Goal: Transaction & Acquisition: Purchase product/service

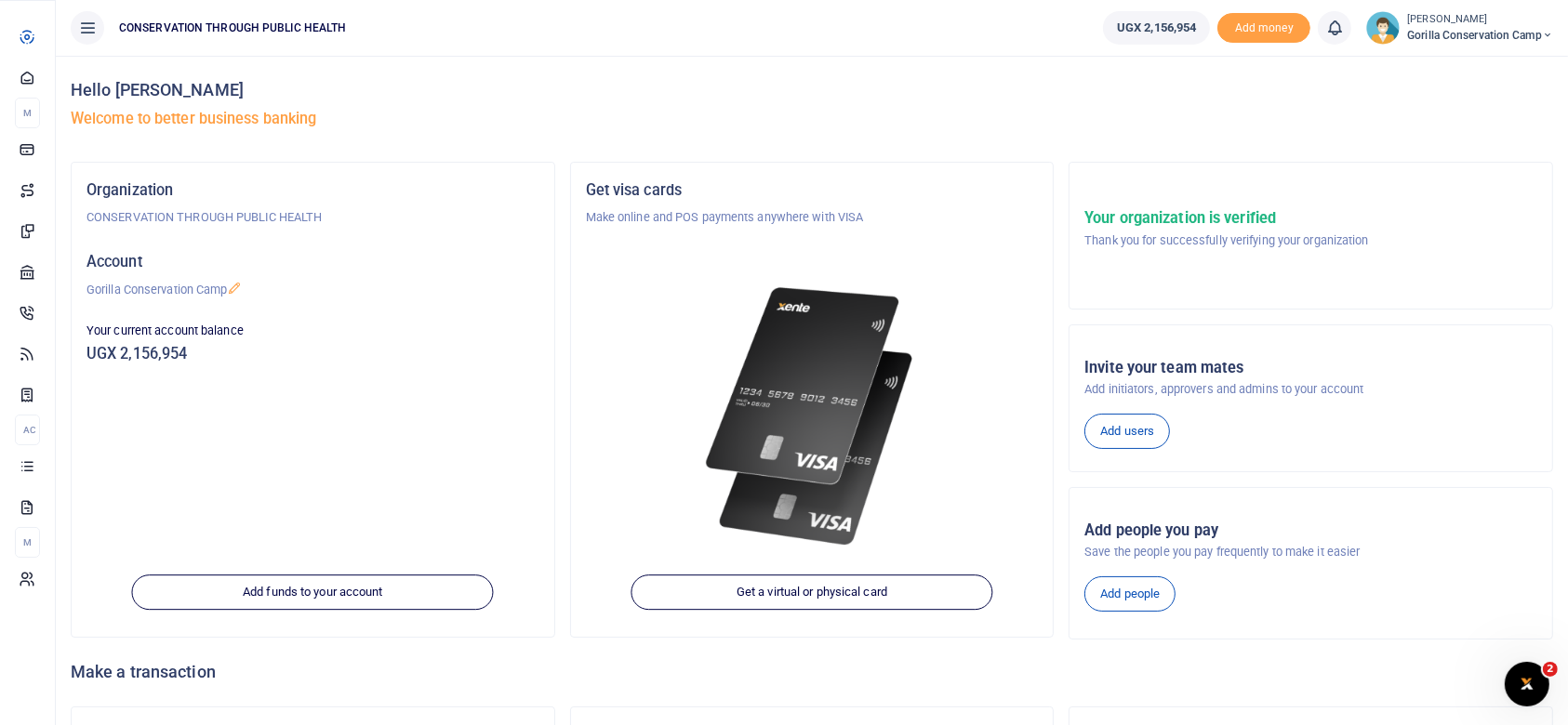
click at [0, 0] on span "Internet" at bounding box center [0, 0] width 0 height 0
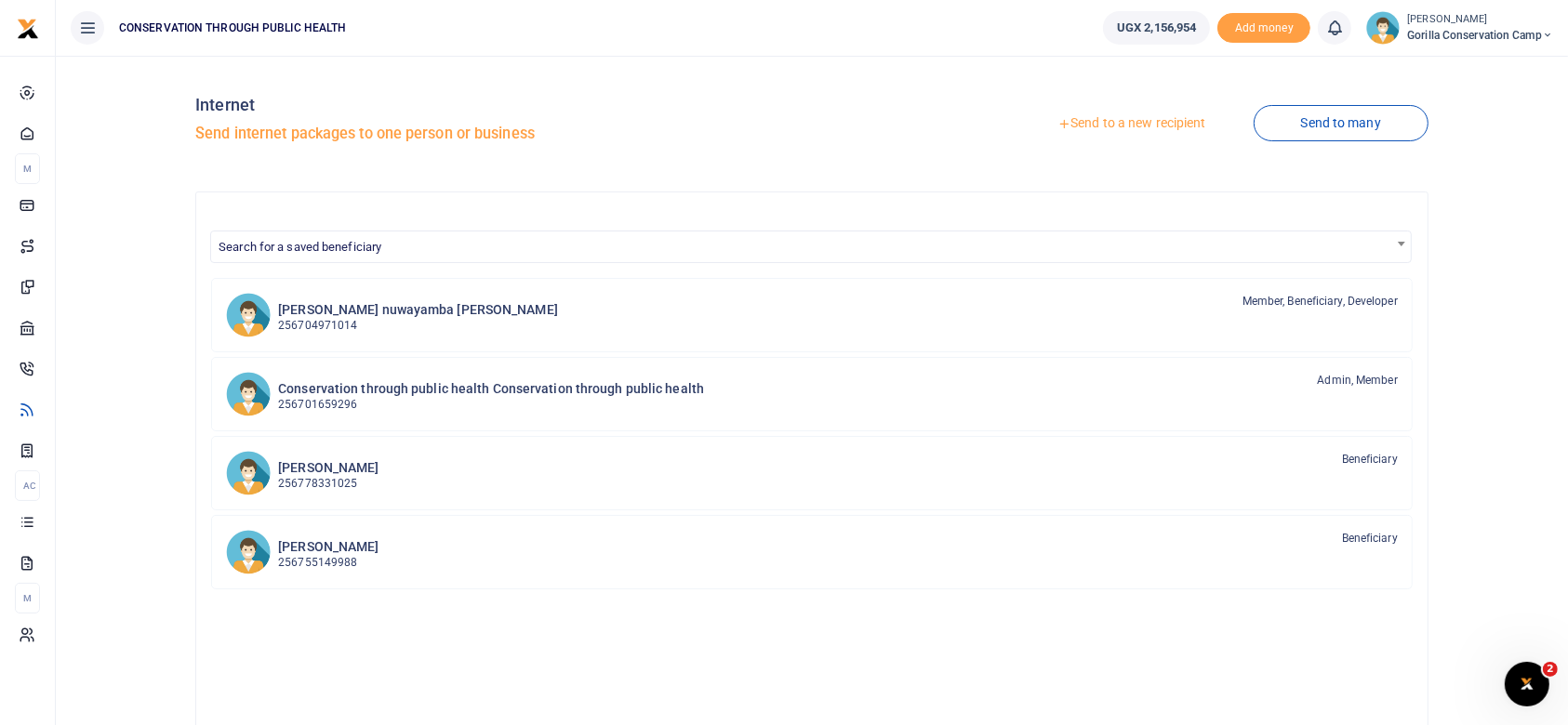
click at [1109, 122] on link "Send to a new recipient" at bounding box center [1131, 123] width 243 height 33
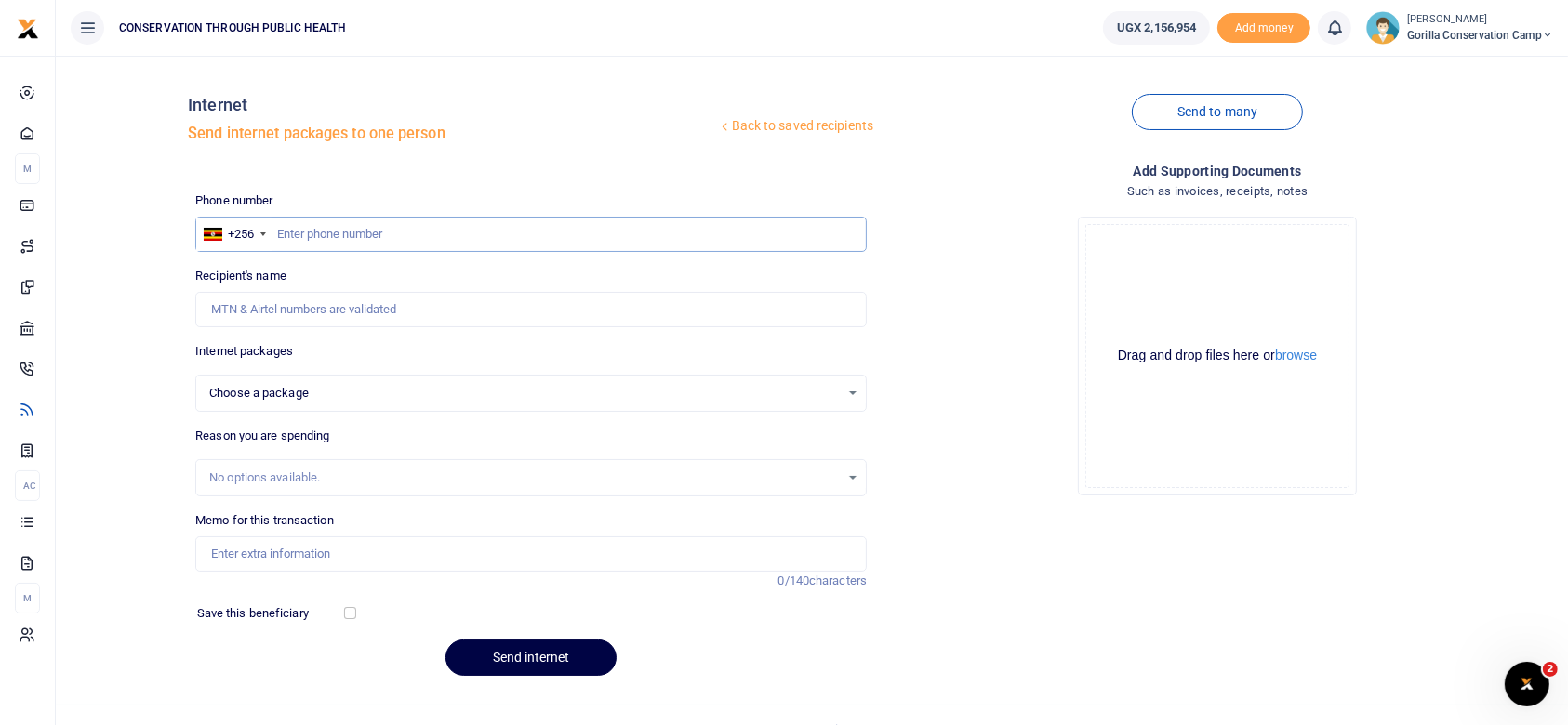
click at [276, 231] on input "text" at bounding box center [532, 233] width 672 height 35
type input "745692184"
select select
type input "[PERSON_NAME]"
type input "745692184"
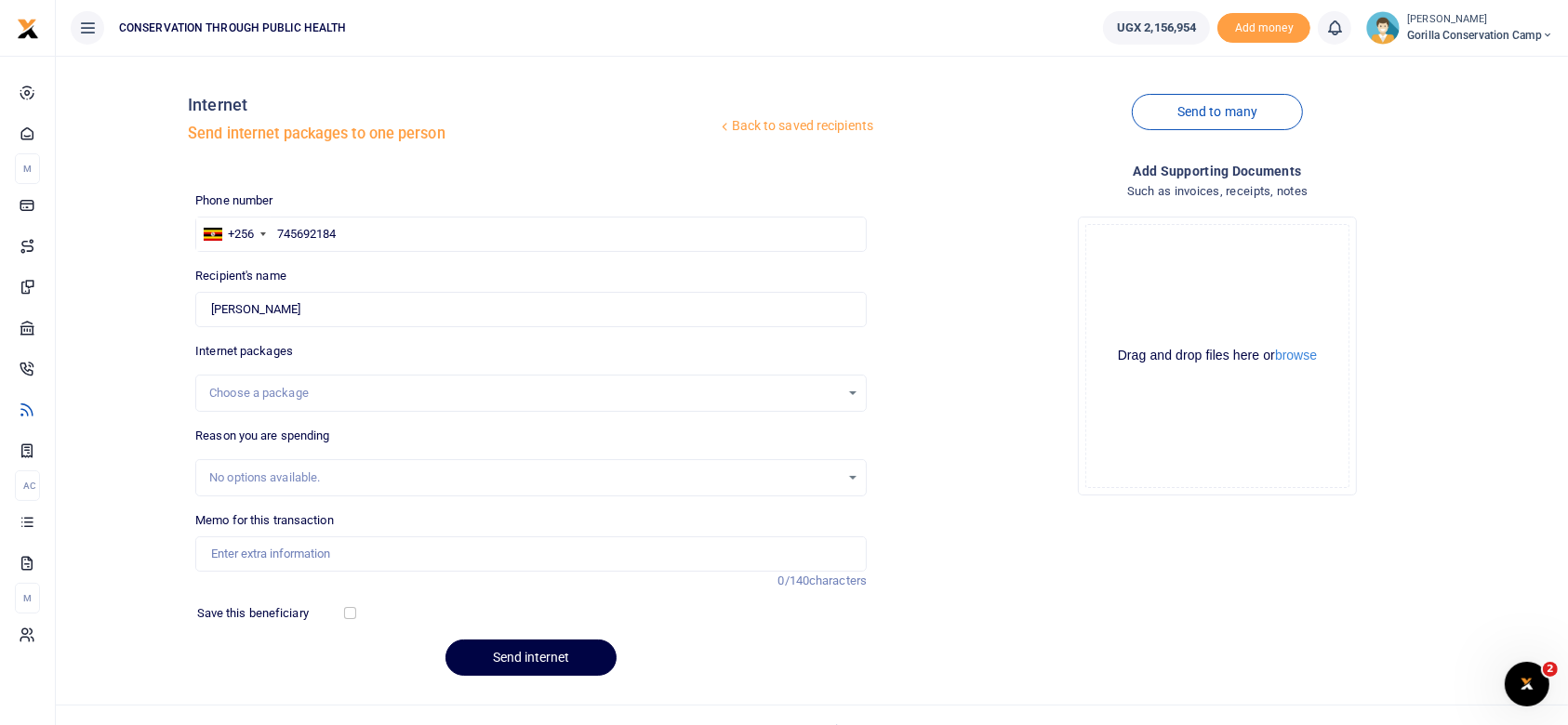
click at [849, 391] on div "Choose a package" at bounding box center [532, 394] width 670 height 21
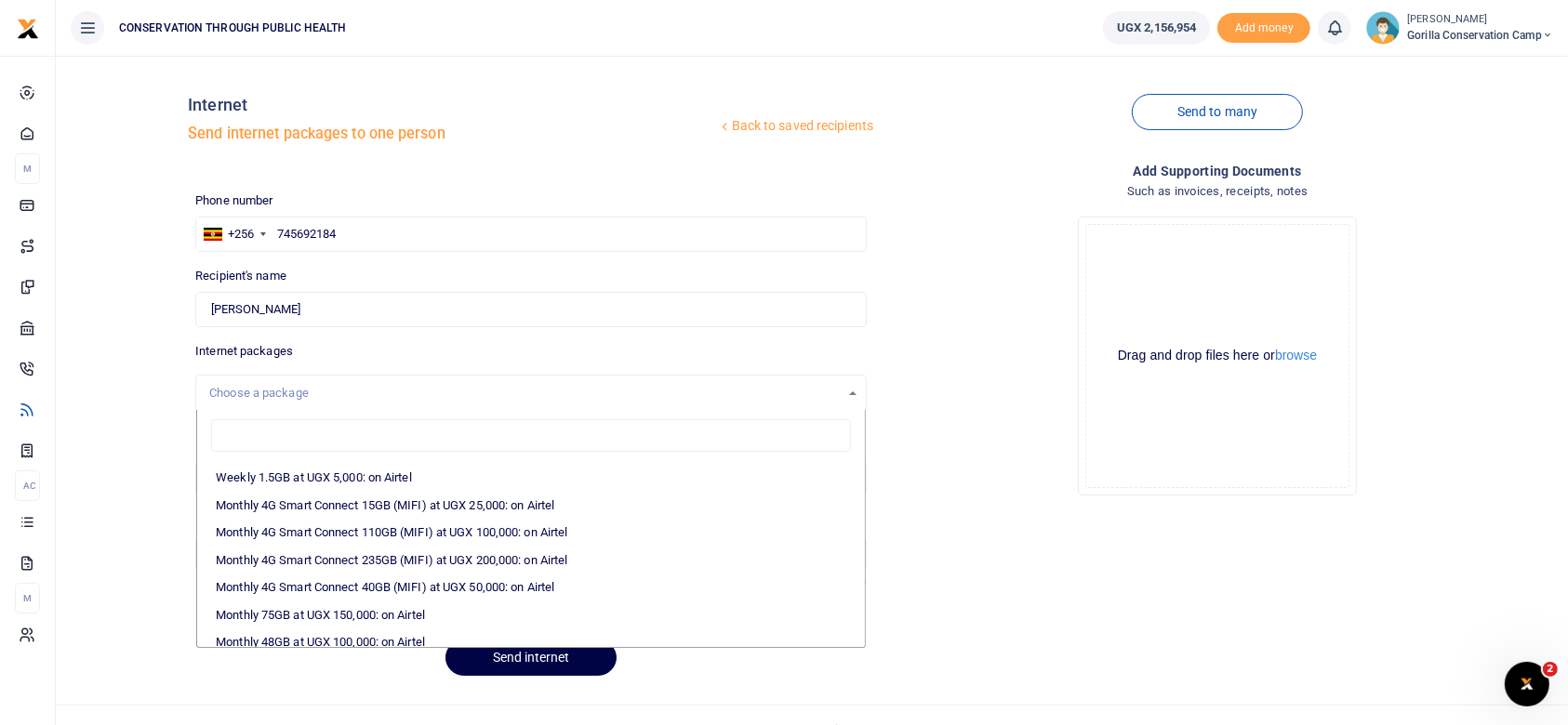
scroll to position [223, 0]
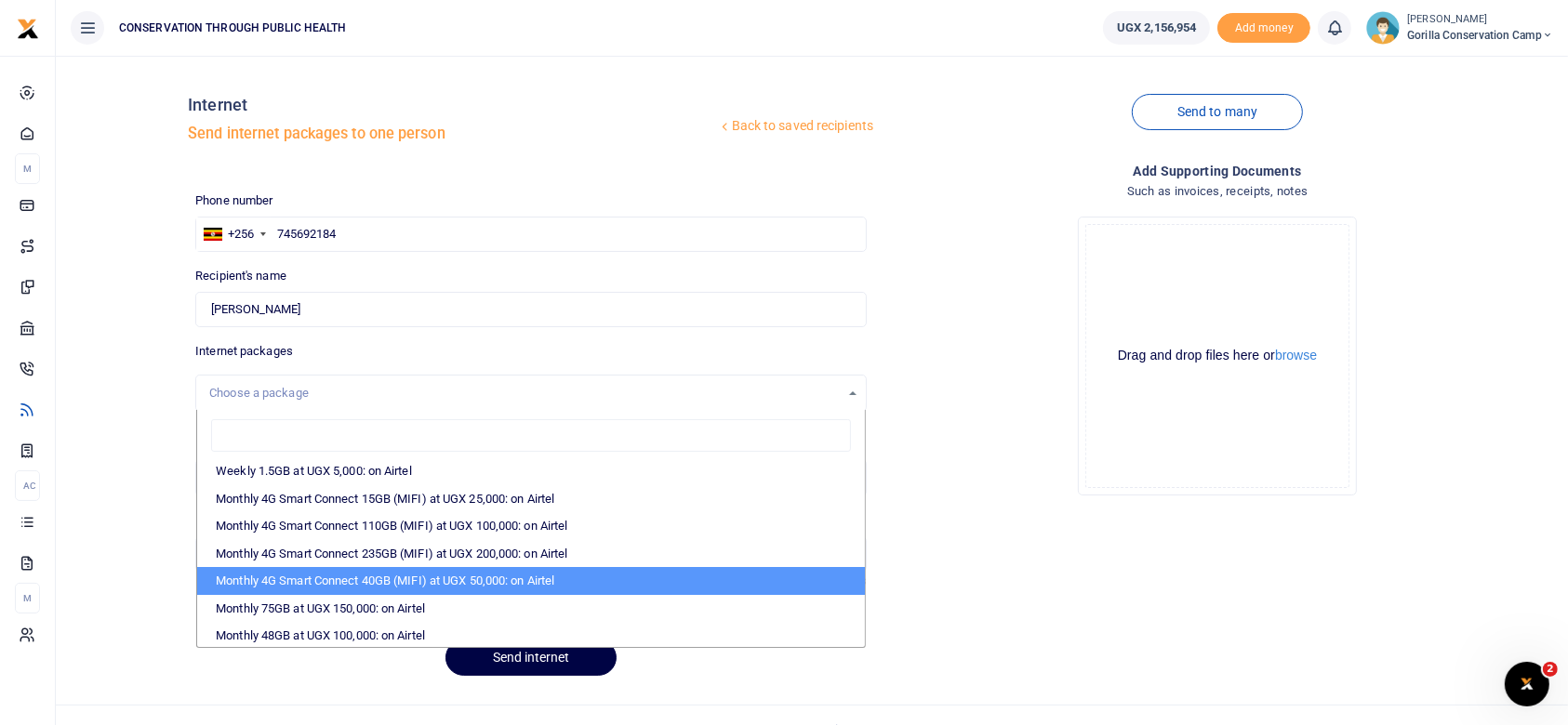
click at [543, 581] on li "Monthly 4G Smart Connect 40GB (MIFI) at UGX 50,000: on Airtel" at bounding box center [532, 581] width 668 height 28
select select "bOgthpMmaC1ZLyOYxyMBhwH85p1R/41bGxlMHNFThRQ="
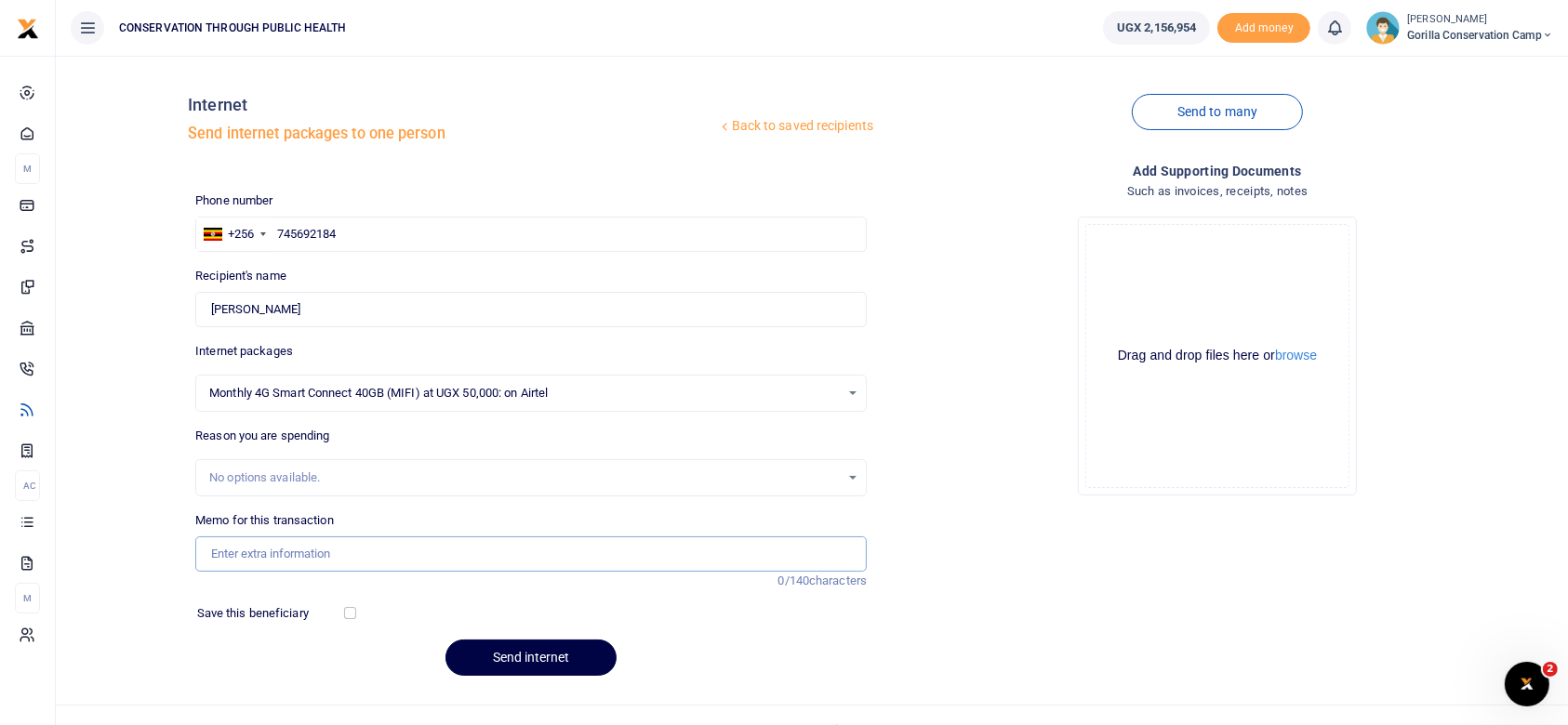
click at [269, 550] on input "Memo for this transaction" at bounding box center [532, 553] width 672 height 35
type input "Internet for the GCCamp"
click at [539, 657] on button "Send internet" at bounding box center [531, 658] width 171 height 36
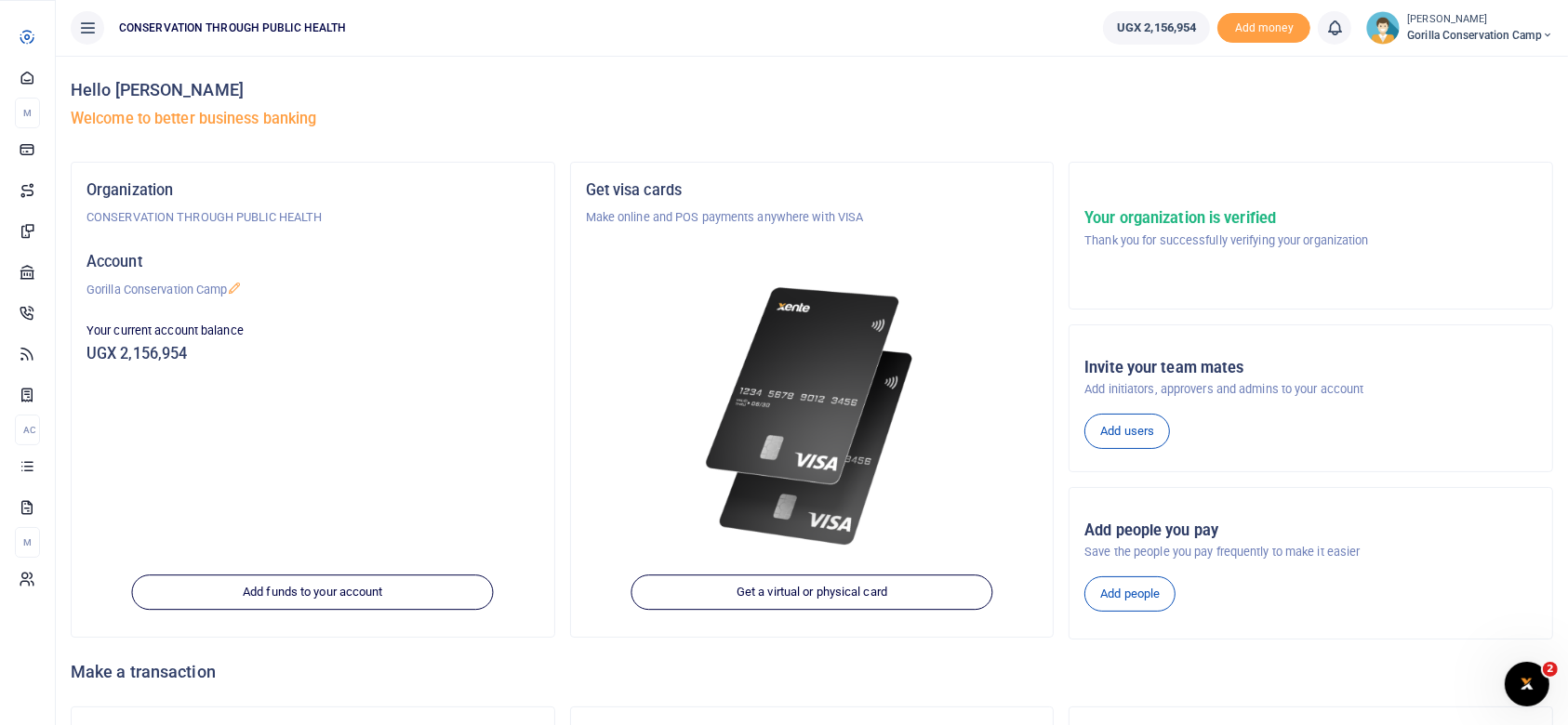
click at [0, 0] on span "Dashboard" at bounding box center [0, 0] width 0 height 0
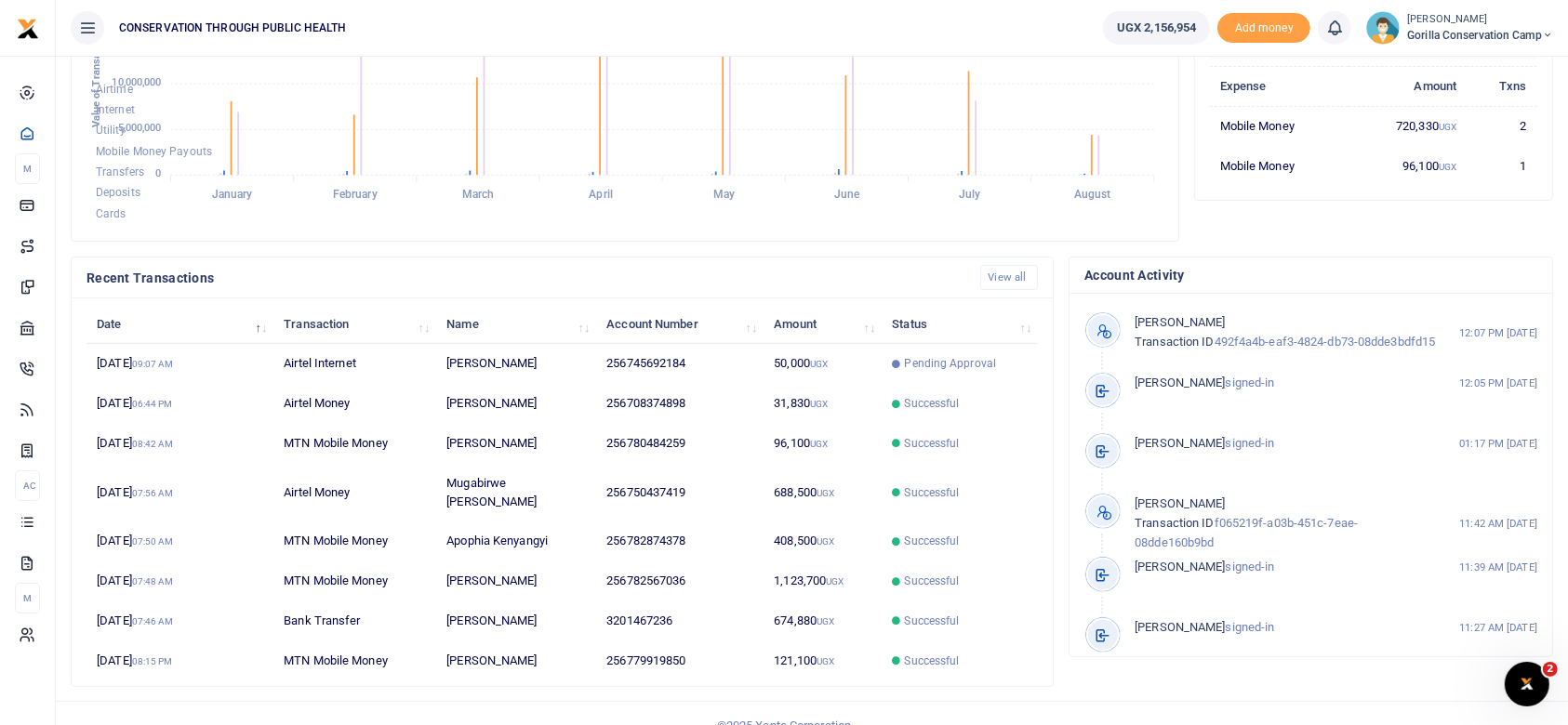
scroll to position [383, 0]
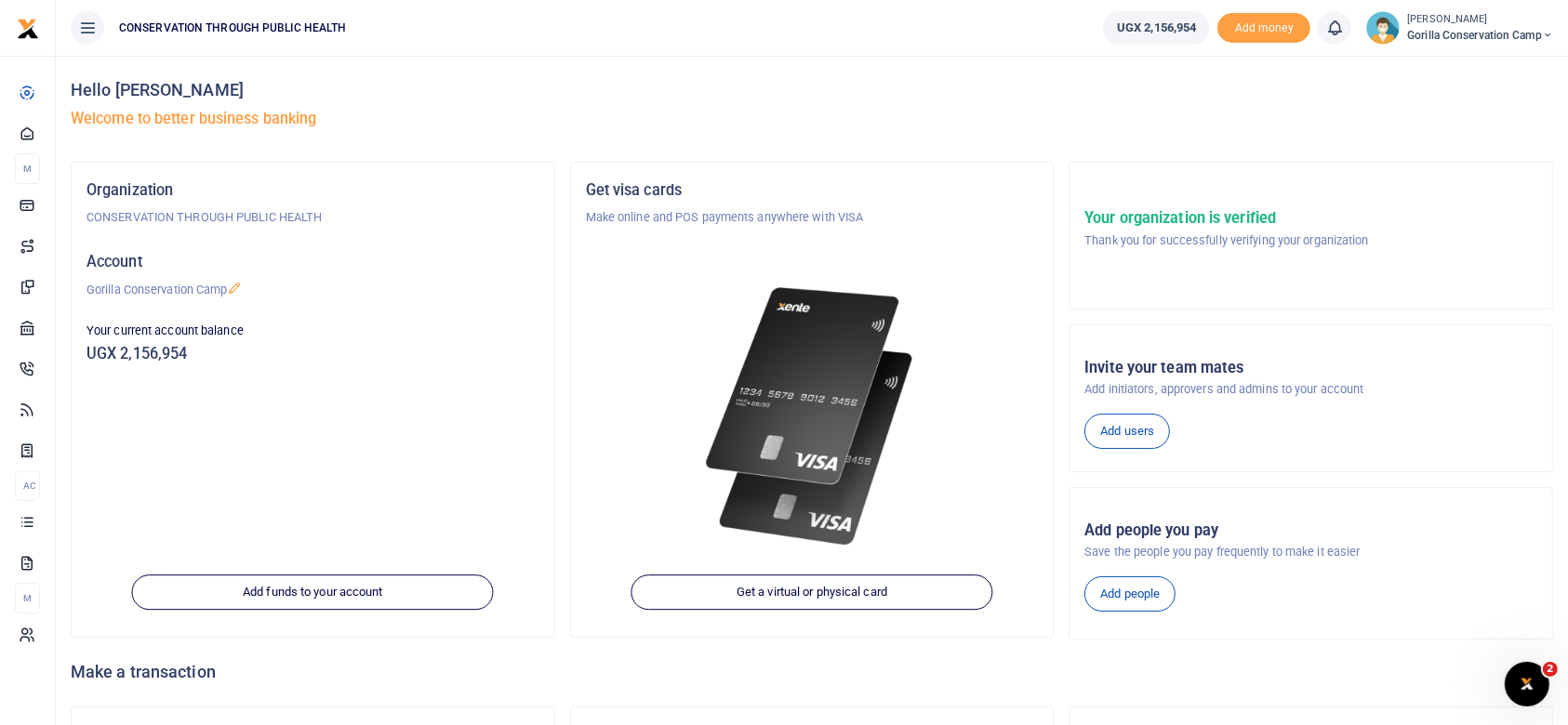
scroll to position [150, 0]
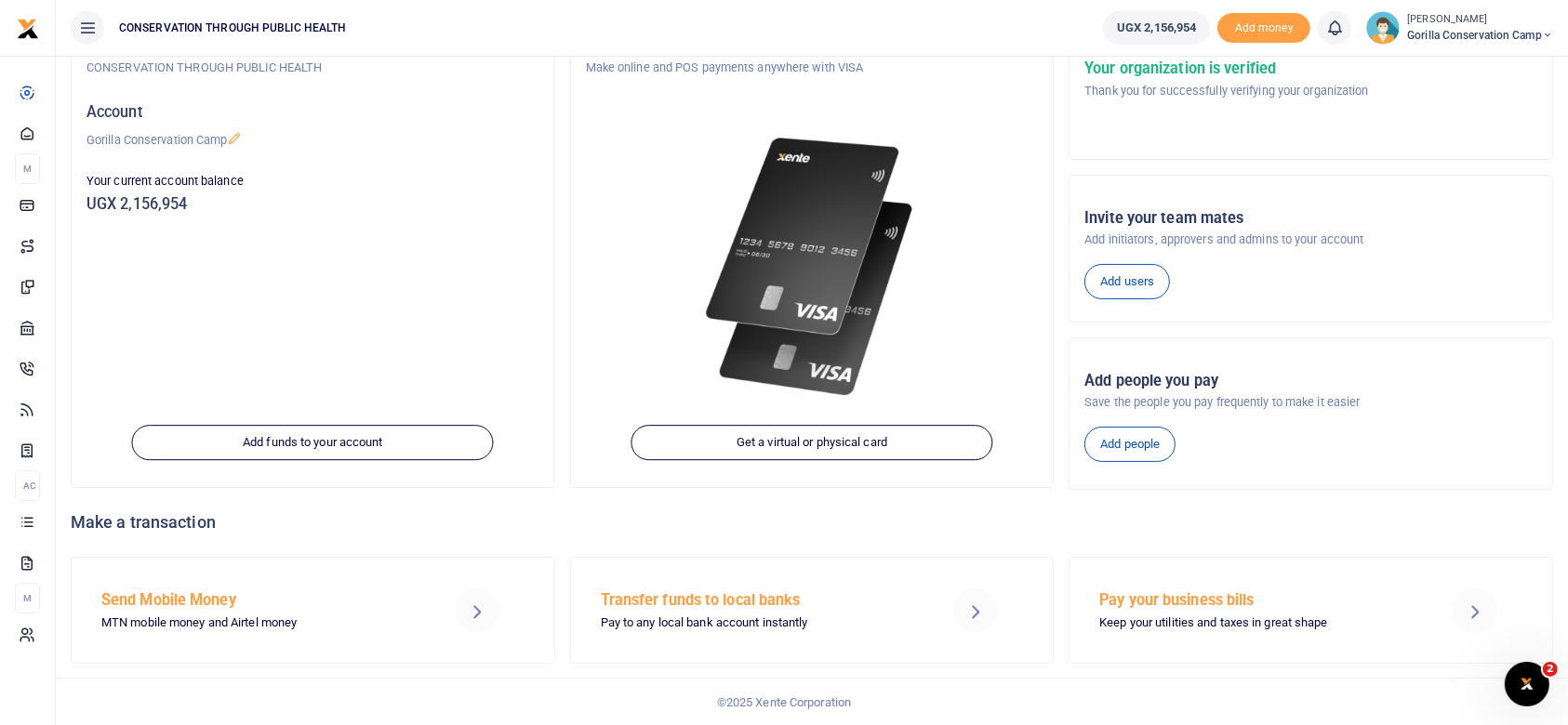
click at [191, 614] on p "MTN mobile money and Airtel money" at bounding box center [258, 623] width 313 height 20
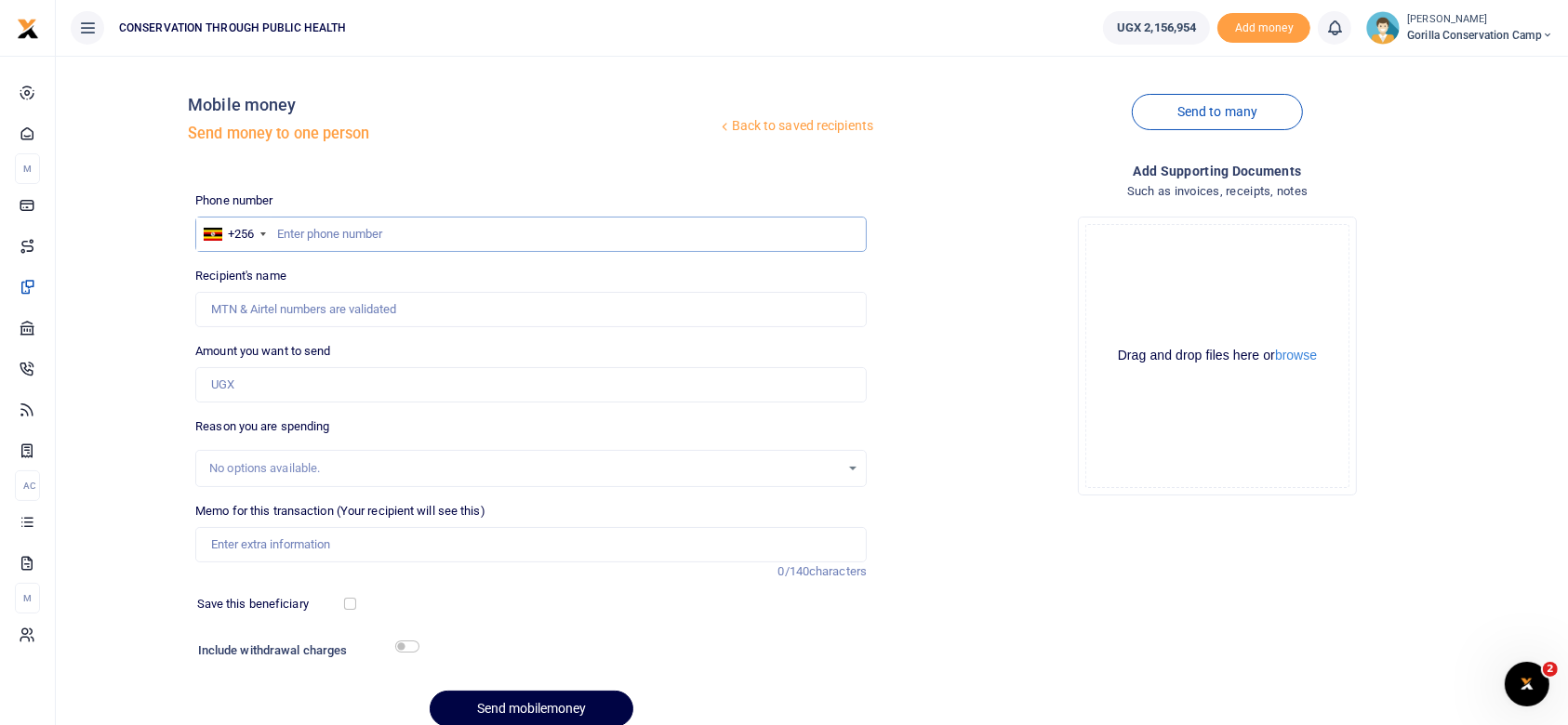
click at [294, 226] on input "text" at bounding box center [532, 233] width 672 height 35
type input "774737714"
type input "[PERSON_NAME]"
type input "774737714"
click at [308, 311] on input "Found" at bounding box center [532, 309] width 672 height 35
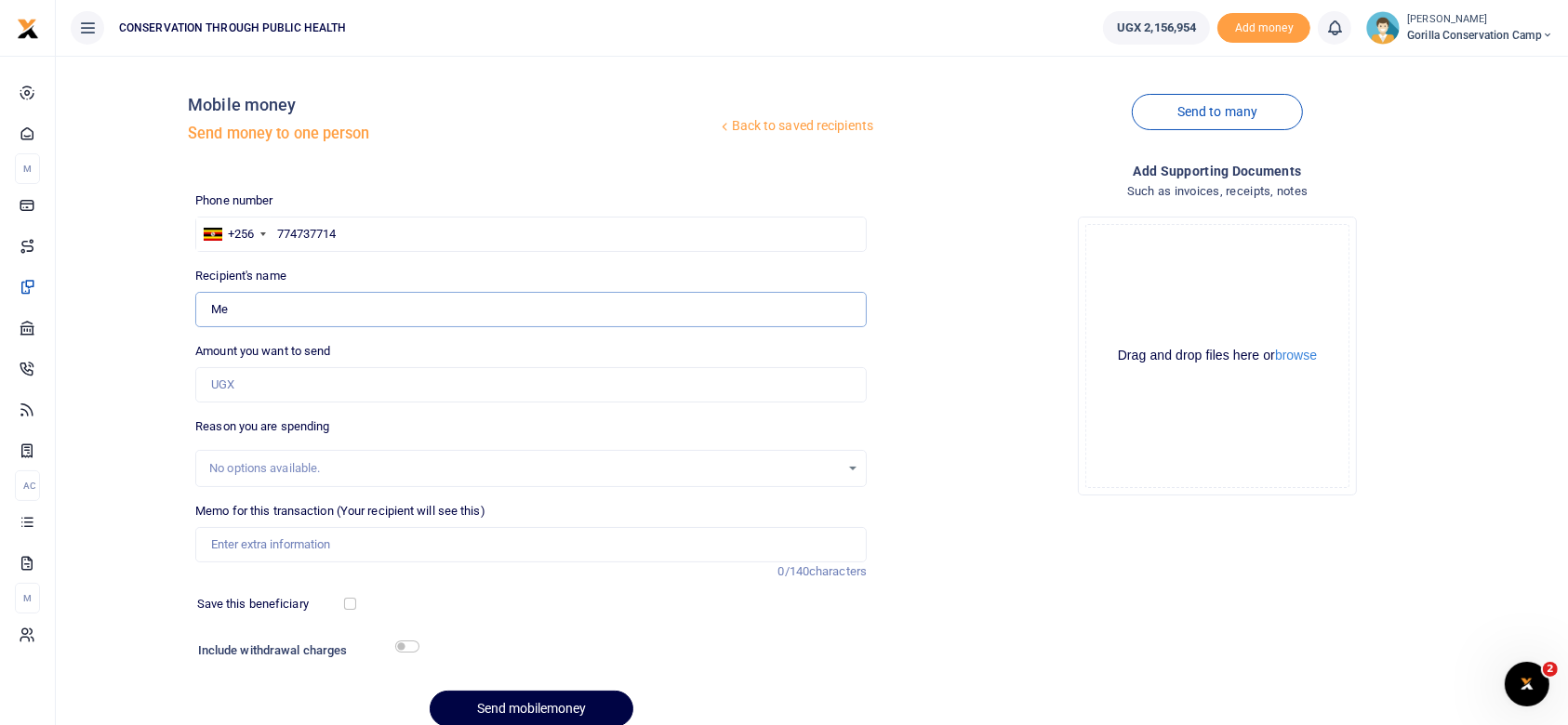
type input "M"
type input "High way petrel station"
click at [270, 388] on input "Amount you want to send" at bounding box center [532, 384] width 672 height 35
type input "247,000"
click at [231, 547] on input "Memo for this transaction (Your recipient will see this)" at bounding box center [532, 545] width 672 height 35
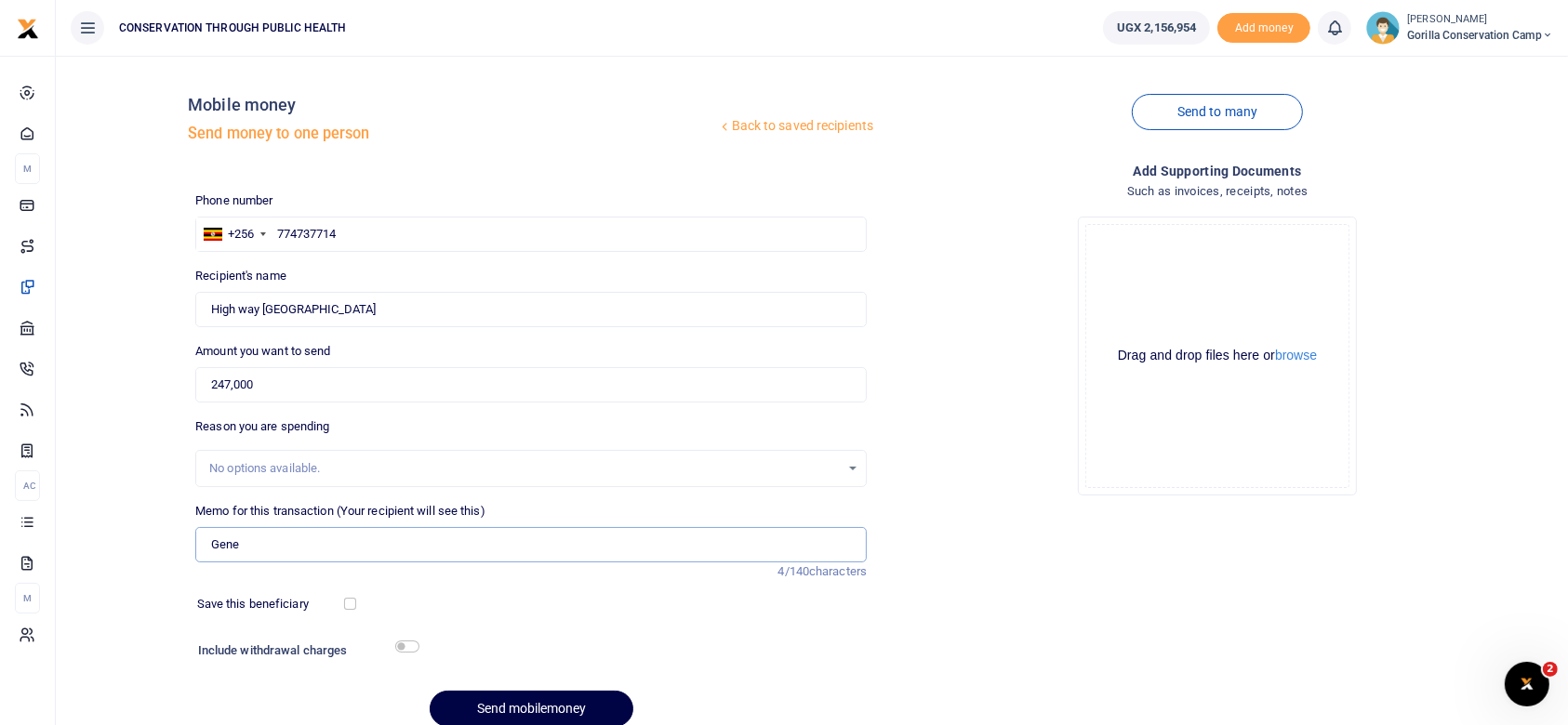
type input "Generator fuel"
click at [510, 706] on button "Send mobilemoney" at bounding box center [532, 709] width 204 height 36
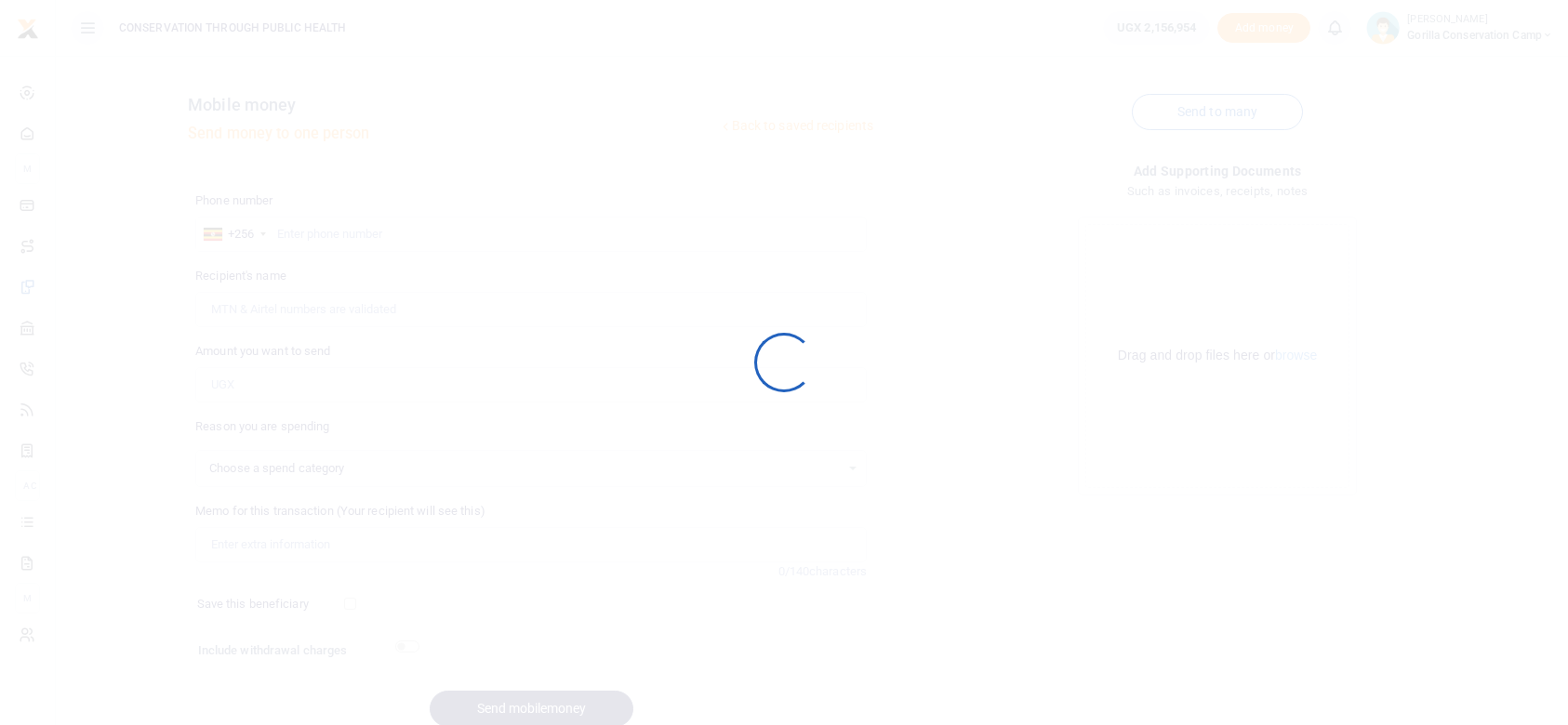
select select
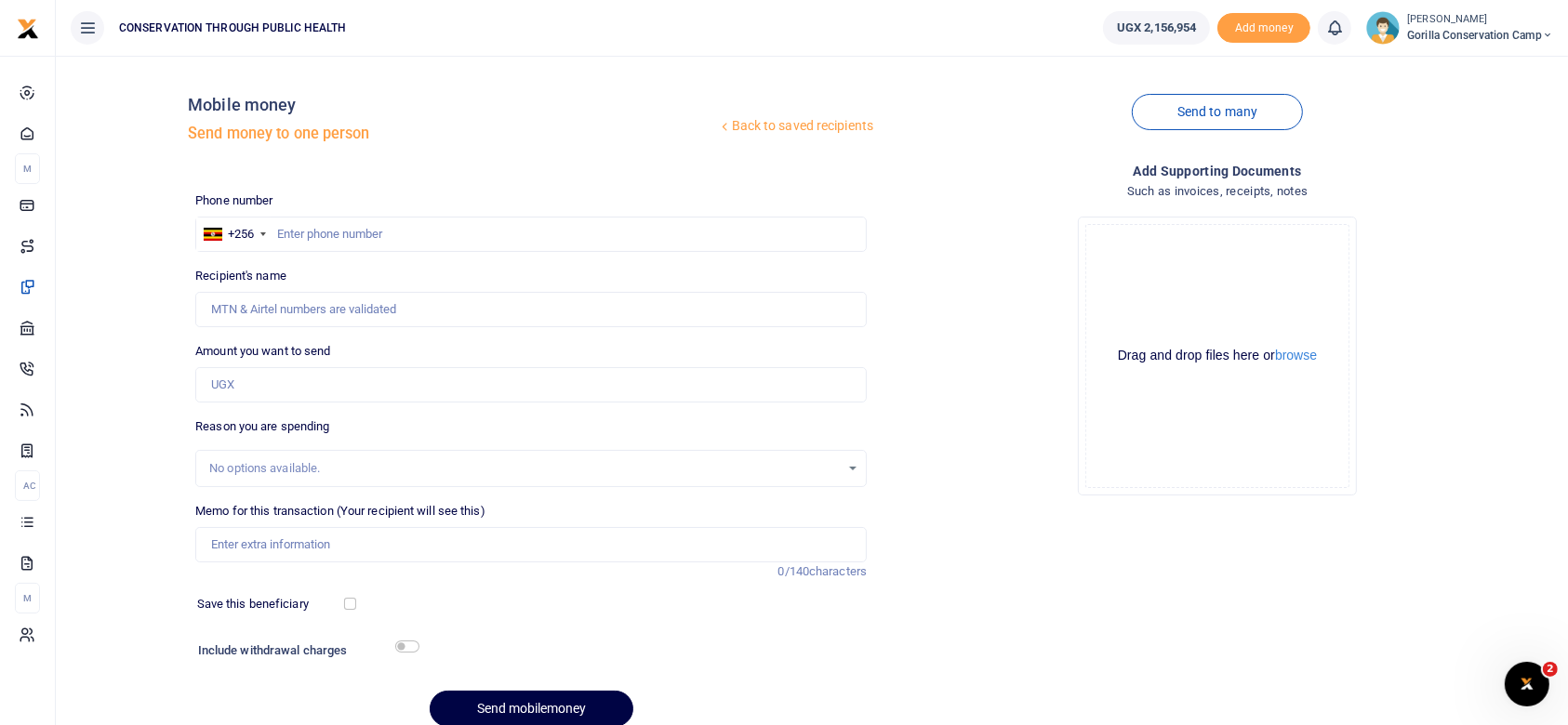
click at [1381, 36] on img at bounding box center [1383, 28] width 33 height 33
click at [1473, 137] on link "Logout" at bounding box center [1483, 135] width 147 height 26
